Goal: Book appointment/travel/reservation

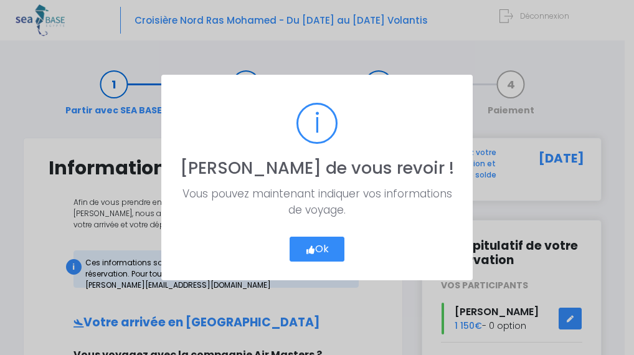
click at [313, 250] on icon "button" at bounding box center [310, 250] width 11 height 0
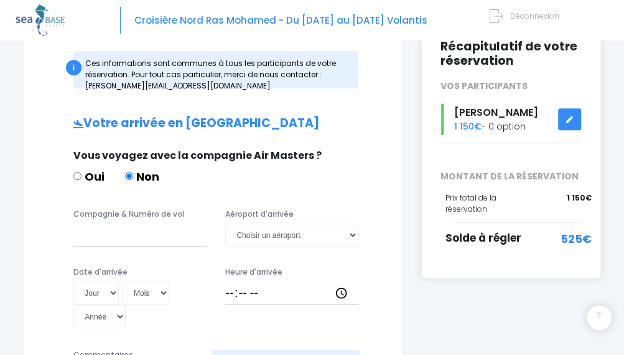
scroll to position [198, 0]
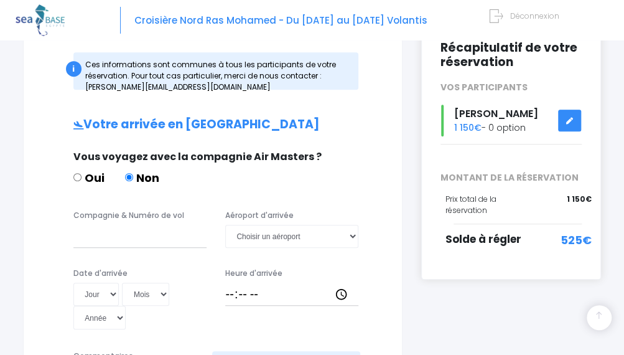
click at [568, 121] on icon at bounding box center [570, 121] width 9 height 0
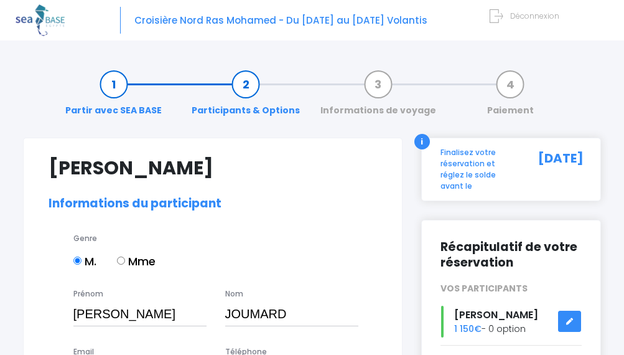
select select "N3"
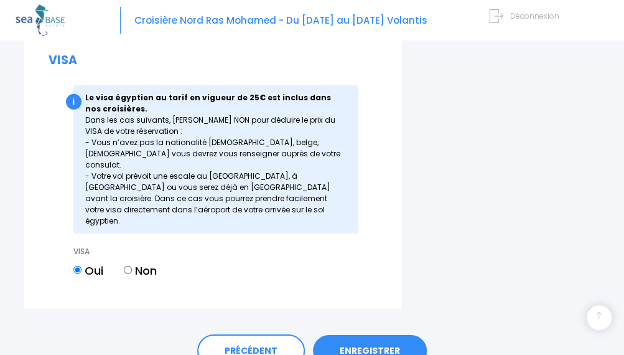
scroll to position [1543, 0]
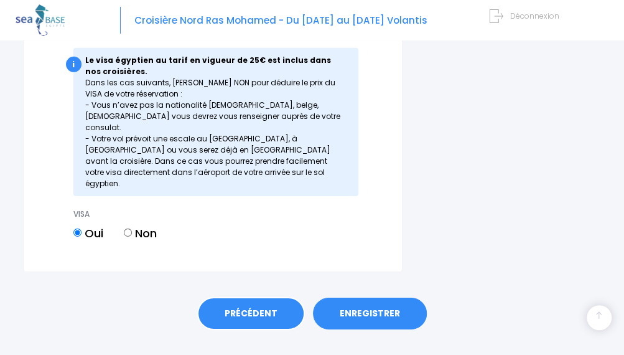
click at [230, 297] on link "PRÉCÉDENT" at bounding box center [251, 314] width 108 height 34
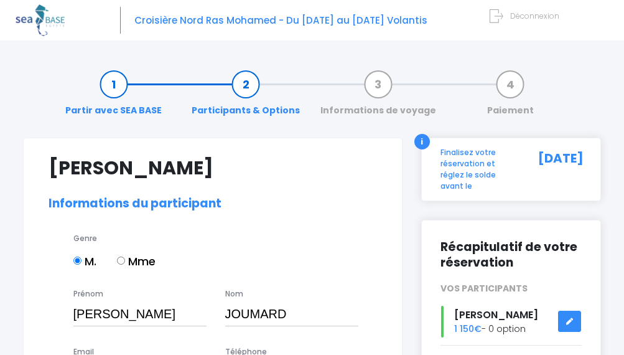
select select "N3"
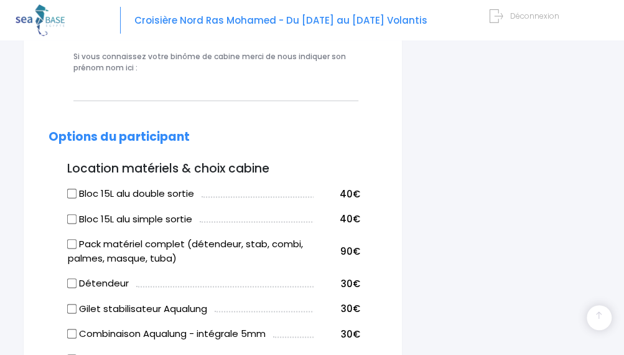
scroll to position [596, 0]
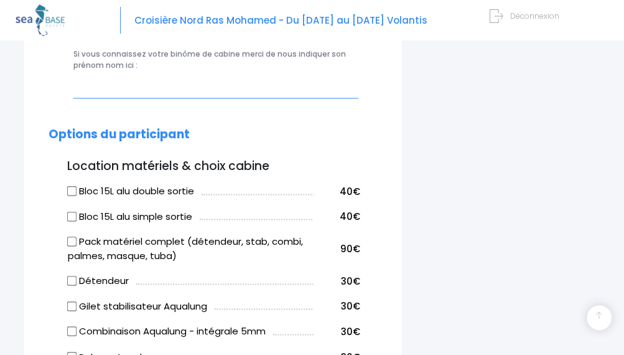
click at [100, 84] on input "text" at bounding box center [215, 86] width 285 height 23
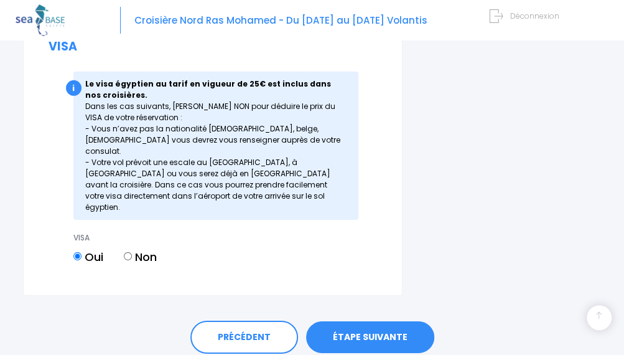
scroll to position [1543, 0]
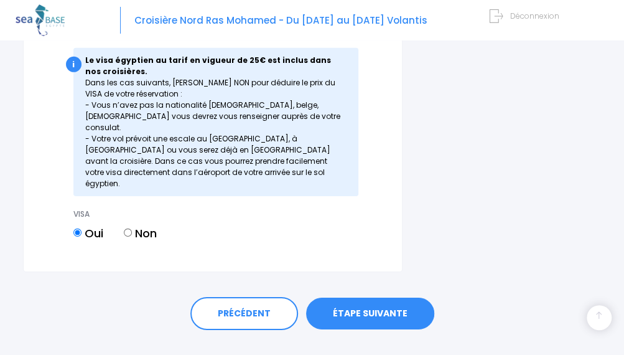
type input "Florent"
click at [359, 298] on link "ÉTAPE SUIVANTE" at bounding box center [370, 314] width 128 height 32
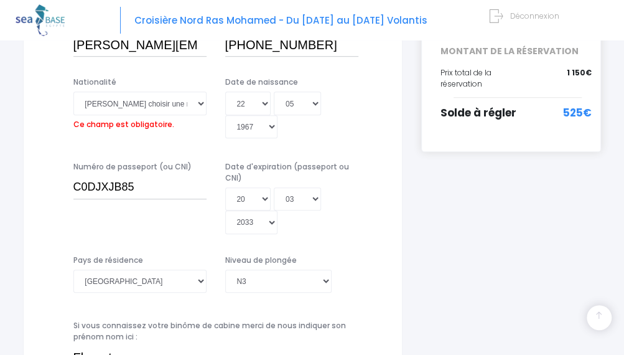
scroll to position [294, 0]
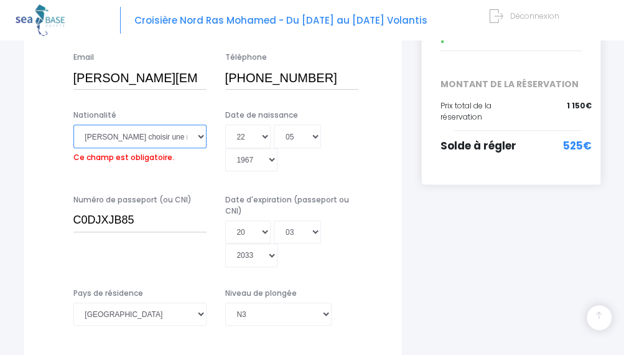
click at [202, 138] on select "Veuillez choisir une nationalité Afghane Albanaise Algerienne Allemande America…" at bounding box center [139, 136] width 133 height 23
select select "Française"
click at [73, 125] on select "Veuillez choisir une nationalité Afghane Albanaise Algerienne Allemande America…" at bounding box center [139, 136] width 133 height 23
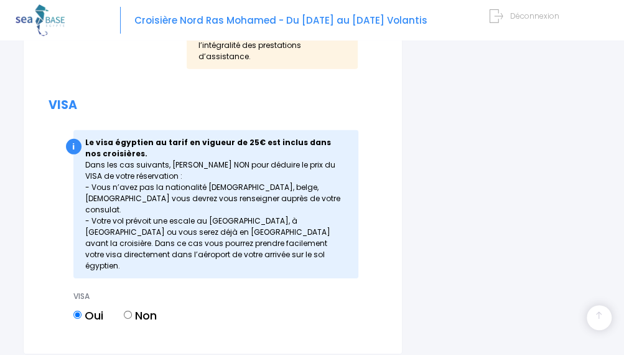
scroll to position [1543, 0]
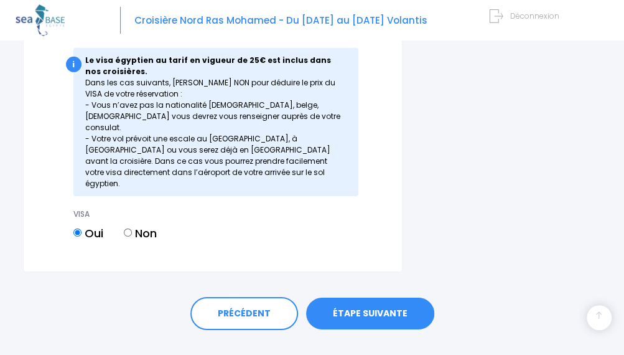
click at [347, 298] on link "ÉTAPE SUIVANTE" at bounding box center [370, 314] width 128 height 32
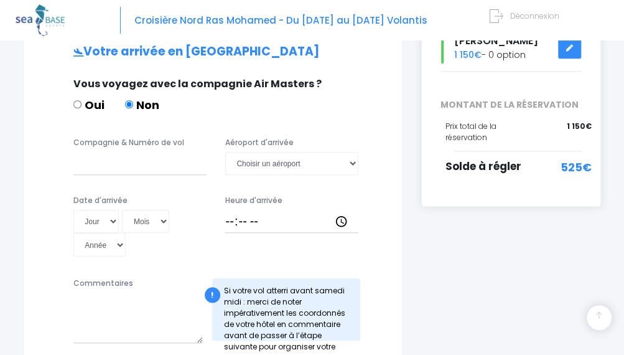
scroll to position [268, 0]
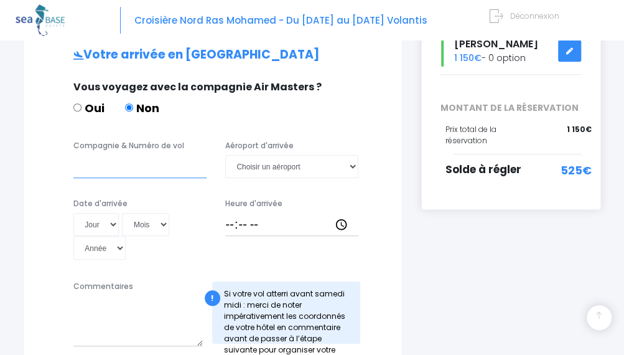
click at [98, 162] on input "Compagnie & Numéro de vol" at bounding box center [139, 166] width 133 height 23
type input "Easyjet EJU4657"
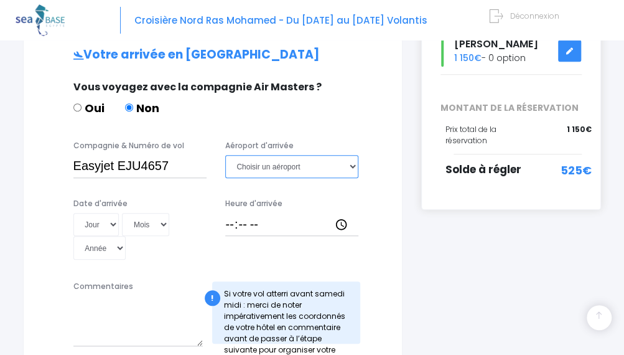
click at [354, 167] on select "Choisir un aéroport Hurghada Marsa Alam" at bounding box center [291, 166] width 133 height 23
select select "Hurghada"
click at [225, 155] on select "Choisir un aéroport Hurghada Marsa Alam" at bounding box center [291, 166] width 133 height 23
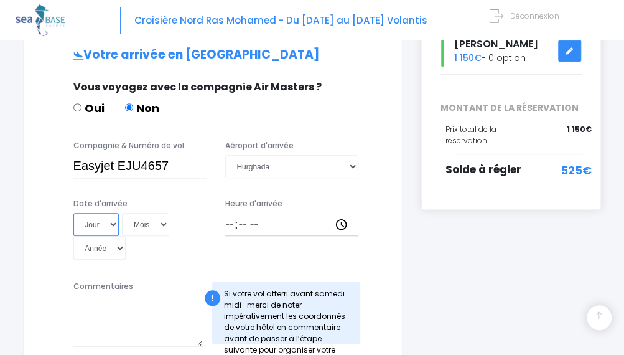
click at [115, 223] on select "Jour 01 02 03 04 05 06 07 08 09 10 11 12 13 14 15 16 17 18 19 20 21 22 23 24 25…" at bounding box center [96, 224] width 46 height 23
select select "25"
click at [73, 213] on select "Jour 01 02 03 04 05 06 07 08 09 10 11 12 13 14 15 16 17 18 19 20 21 22 23 24 25…" at bounding box center [96, 224] width 46 height 23
click at [161, 225] on select "Mois 01 02 03 04 05 06 07 08 09 10 11 12" at bounding box center [145, 224] width 47 height 23
select select "10"
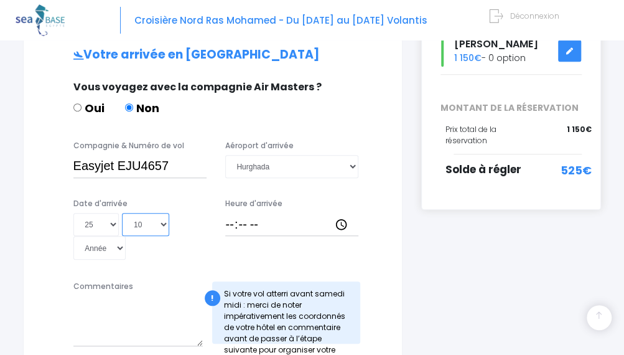
click at [122, 213] on select "Mois 01 02 03 04 05 06 07 08 09 10 11 12" at bounding box center [145, 224] width 47 height 23
click at [118, 248] on select "Année 2045 2044 2043 2042 2041 2040 2039 2038 2037 2036 2035 2034 2033 2032 203…" at bounding box center [99, 247] width 53 height 23
select select "2025"
click at [73, 236] on select "Année 2045 2044 2043 2042 2041 2040 2039 2038 2037 2036 2035 2034 2033 2032 203…" at bounding box center [99, 247] width 53 height 23
type input "2025-10-25"
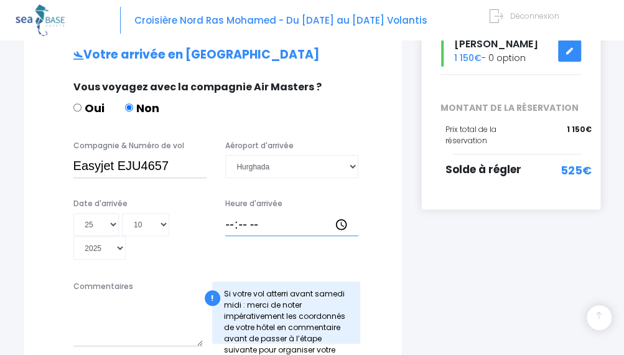
click at [245, 221] on input "Heure d'arrivée" at bounding box center [291, 224] width 133 height 23
click at [230, 223] on input "Heure d'arrivée" at bounding box center [291, 224] width 133 height 23
type input "18:00"
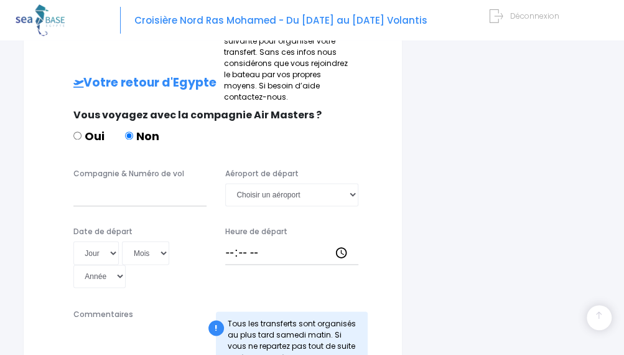
scroll to position [578, 0]
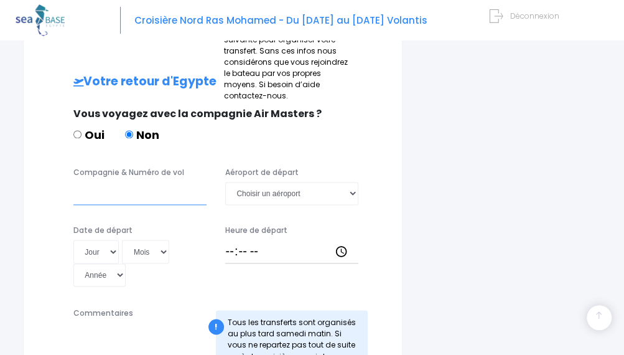
click at [83, 195] on input "Compagnie & Numéro de vol" at bounding box center [139, 193] width 133 height 23
type input "Easyjet EJU4692"
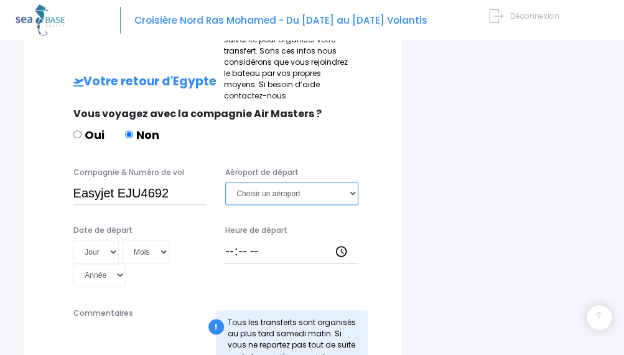
click at [356, 191] on select "Choisir un aéroport Hurghada Marsa Alam" at bounding box center [291, 193] width 133 height 23
select select "Hurghada"
click at [225, 182] on select "Choisir un aéroport Hurghada Marsa Alam" at bounding box center [291, 193] width 133 height 23
click at [111, 251] on select "Jour 01 02 03 04 05 06 07 08 09 10 11 12 13 14 15 16 17 18 19 20 21 22 23 24 25…" at bounding box center [96, 251] width 46 height 23
select select "01"
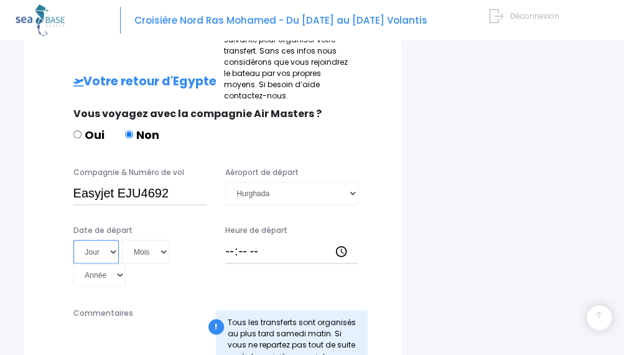
click at [73, 240] on select "Jour 01 02 03 04 05 06 07 08 09 10 11 12 13 14 15 16 17 18 19 20 21 22 23 24 25…" at bounding box center [96, 251] width 46 height 23
click at [162, 250] on select "Mois 01 02 03 04 05 06 07 08 09 10 11 12" at bounding box center [145, 251] width 47 height 23
select select "11"
click at [122, 240] on select "Mois 01 02 03 04 05 06 07 08 09 10 11 12" at bounding box center [145, 251] width 47 height 23
click at [120, 273] on select "Année 2045 2044 2043 2042 2041 2040 2039 2038 2037 2036 2035 2034 2033 2032 203…" at bounding box center [99, 274] width 53 height 23
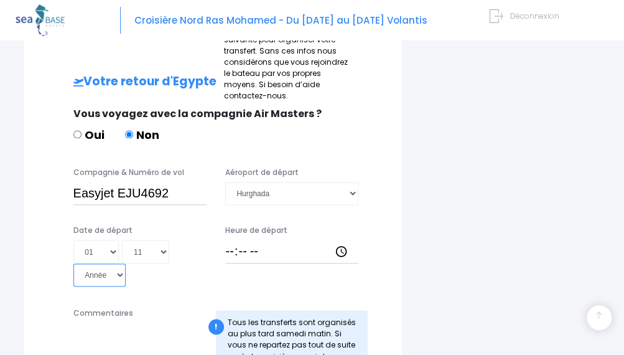
select select "2025"
click at [73, 263] on select "Année 2045 2044 2043 2042 2041 2040 2039 2038 2037 2036 2035 2034 2033 2032 203…" at bounding box center [99, 274] width 53 height 23
type input "2025-11-01"
click at [244, 246] on input "Heure de départ" at bounding box center [291, 251] width 133 height 23
click at [230, 250] on input "Heure de départ" at bounding box center [291, 251] width 133 height 23
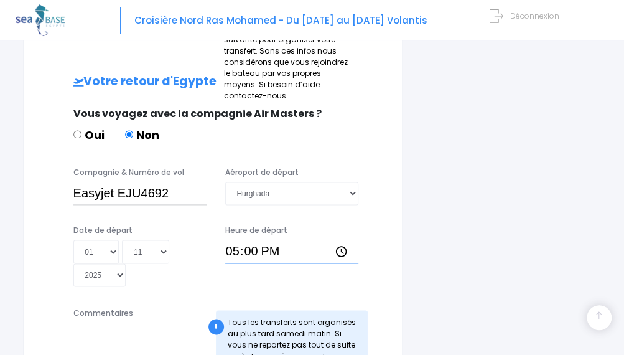
type input "17:05"
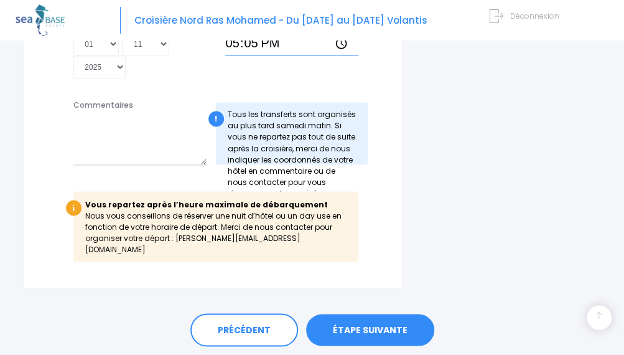
scroll to position [787, 0]
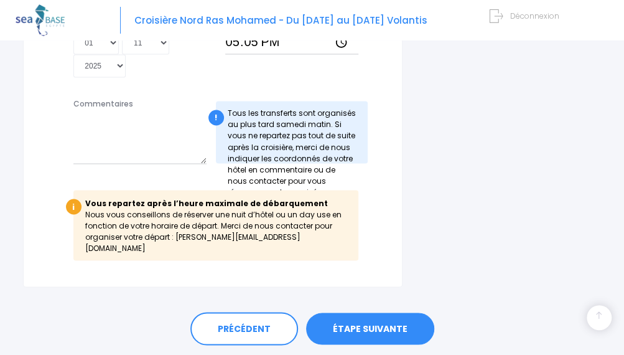
click at [359, 316] on link "ÉTAPE SUIVANTE" at bounding box center [370, 329] width 128 height 32
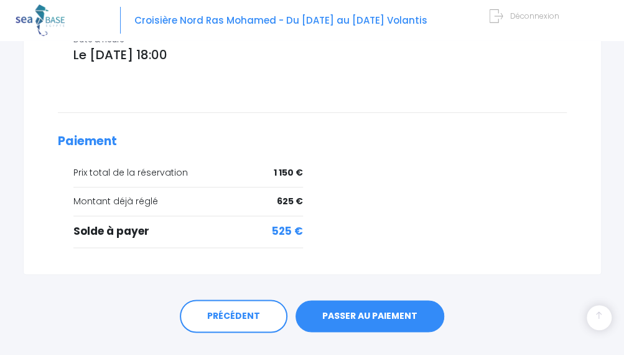
scroll to position [515, 0]
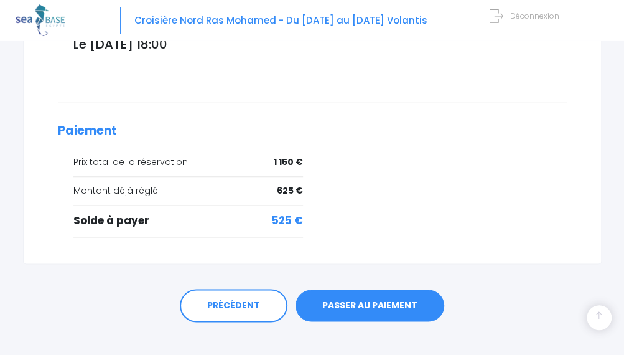
click at [346, 289] on link "PASSER AU PAIEMENT" at bounding box center [370, 305] width 149 height 32
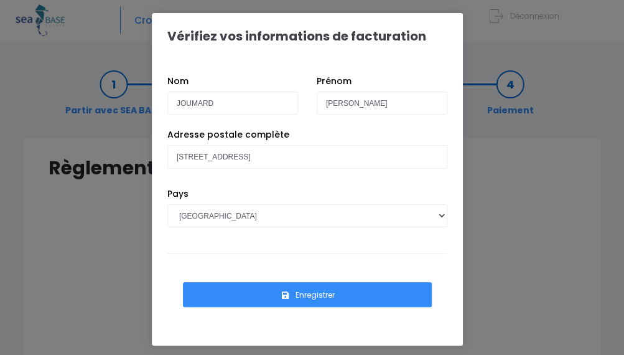
click at [314, 293] on button "Enregistrer" at bounding box center [307, 294] width 249 height 25
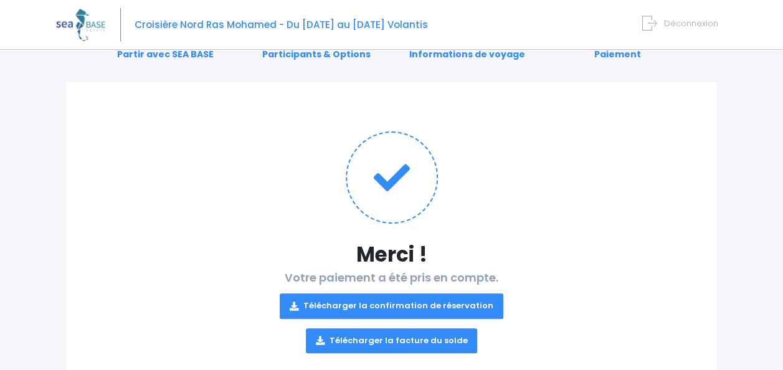
scroll to position [97, 0]
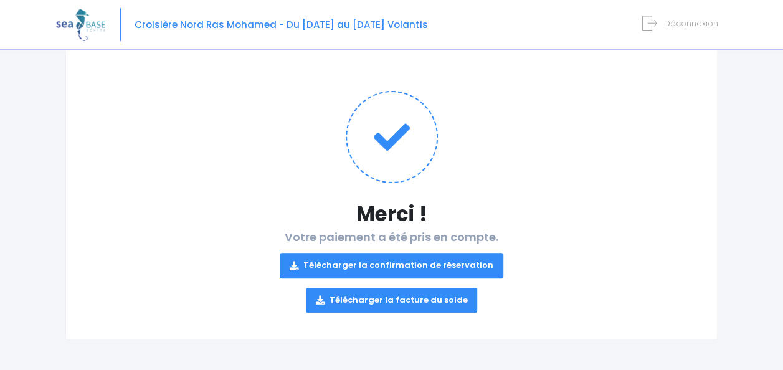
click at [379, 264] on link "Télécharger la confirmation de réservation" at bounding box center [391, 265] width 223 height 25
click at [377, 299] on link "Télécharger la facture du solde" at bounding box center [392, 300] width 172 height 25
click at [386, 293] on link "Télécharger la facture du solde" at bounding box center [392, 300] width 172 height 25
